Goal: Participate in discussion: Engage in conversation with other users on a specific topic

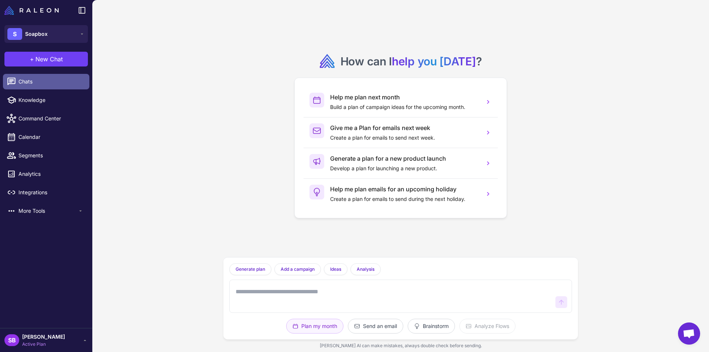
click at [24, 79] on span "Chats" at bounding box center [50, 82] width 65 height 8
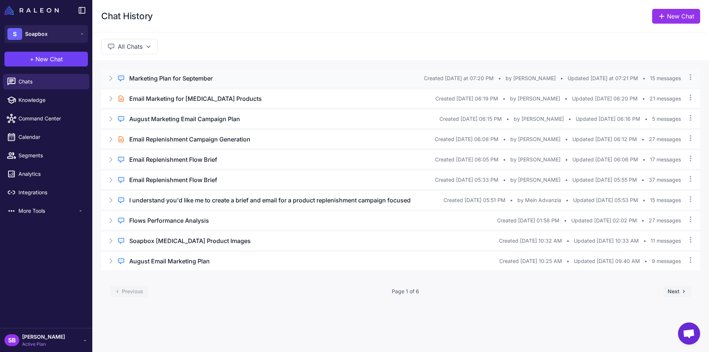
click at [159, 80] on h3 "Marketing Plan for September" at bounding box center [170, 78] width 83 height 9
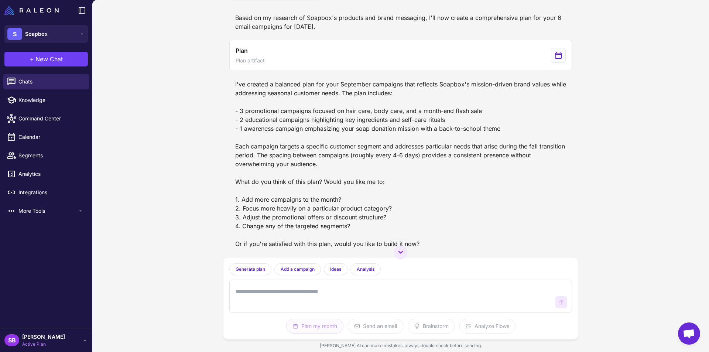
scroll to position [491, 0]
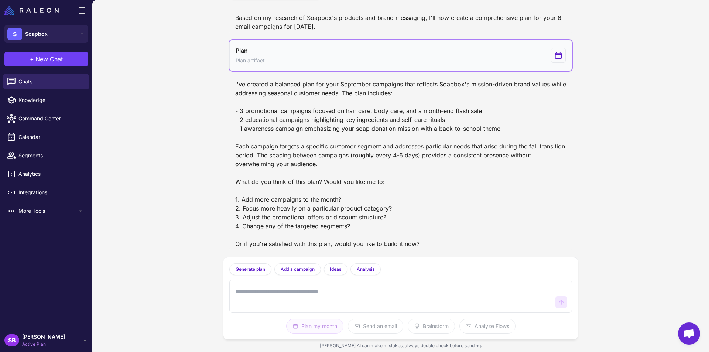
click at [323, 53] on button "Plan Plan artifact" at bounding box center [400, 55] width 342 height 31
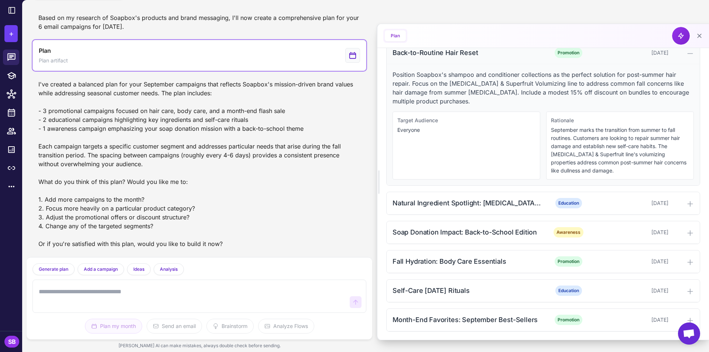
scroll to position [233, 0]
click at [195, 290] on textarea at bounding box center [191, 296] width 309 height 24
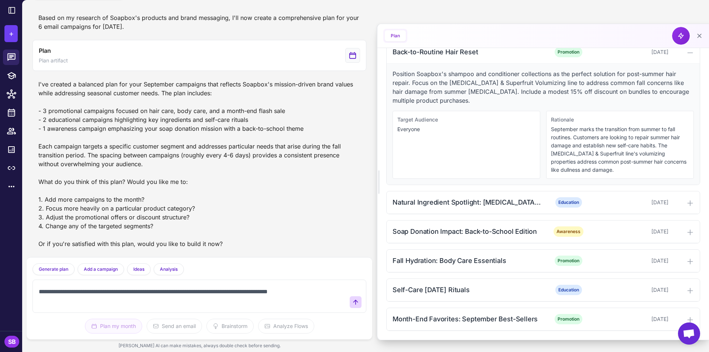
type textarea "**********"
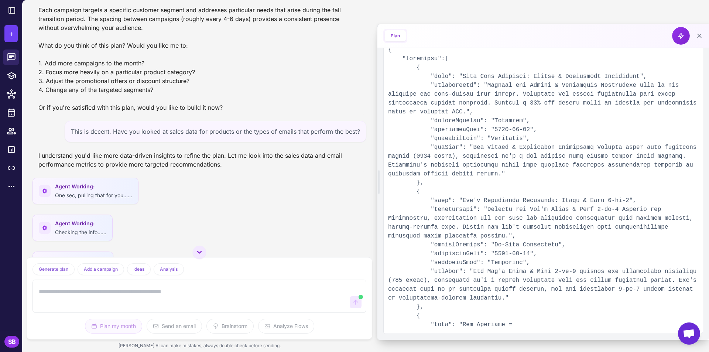
scroll to position [0, 0]
